Goal: Find specific page/section: Find specific page/section

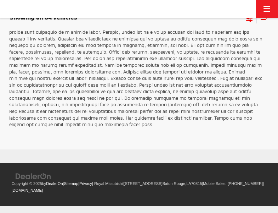
scroll to position [1093, 0]
